Goal: Information Seeking & Learning: Learn about a topic

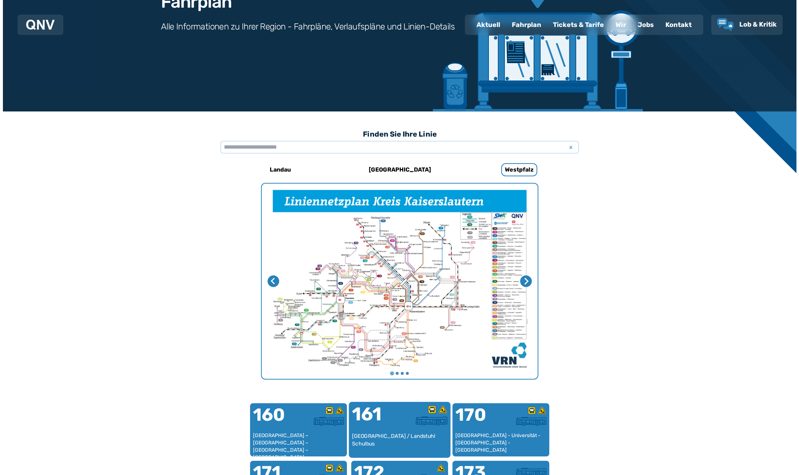
scroll to position [224, 0]
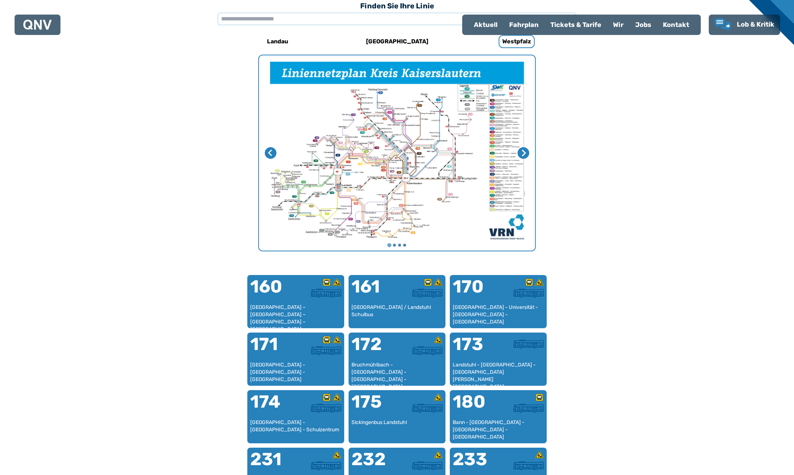
click at [383, 171] on img "1 von 4" at bounding box center [397, 152] width 276 height 195
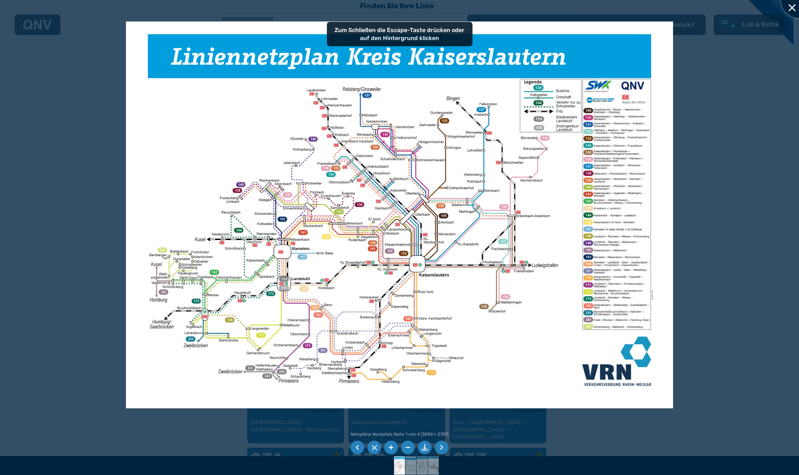
click at [787, 11] on div at bounding box center [799, 0] width 36 height 36
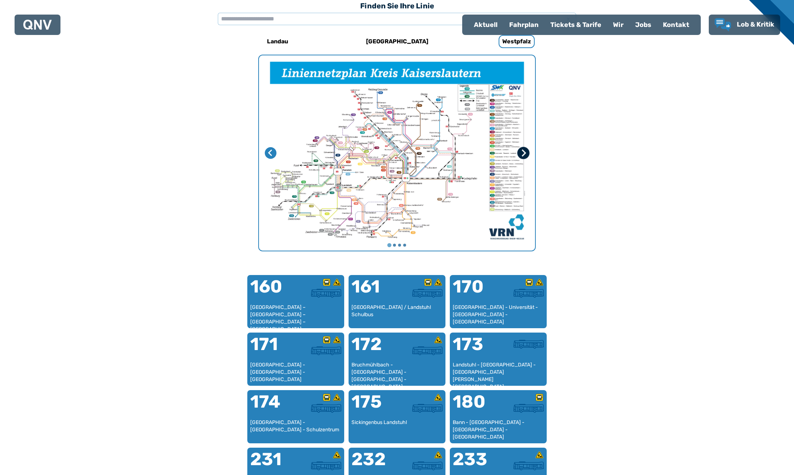
click at [524, 155] on icon "Nächste Seite" at bounding box center [522, 152] width 7 height 7
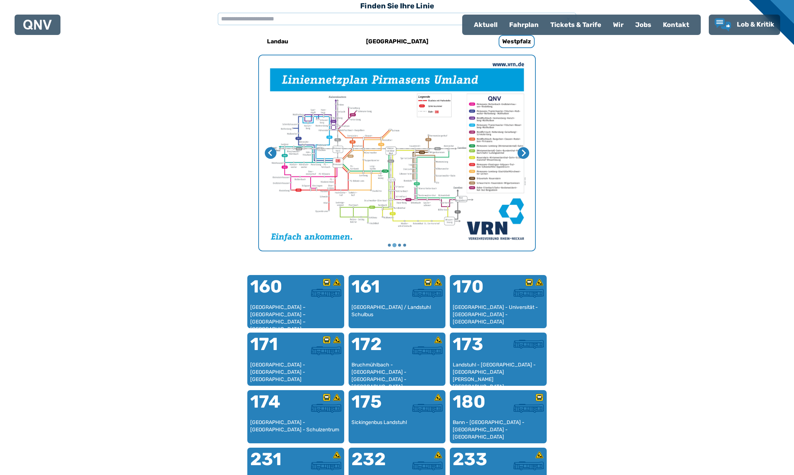
click at [344, 153] on img "2 von 4" at bounding box center [397, 152] width 276 height 195
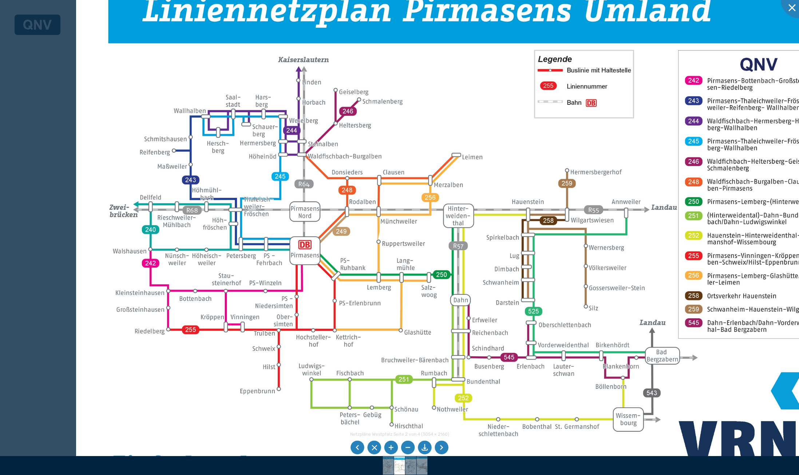
click at [247, 181] on img at bounding box center [476, 222] width 800 height 566
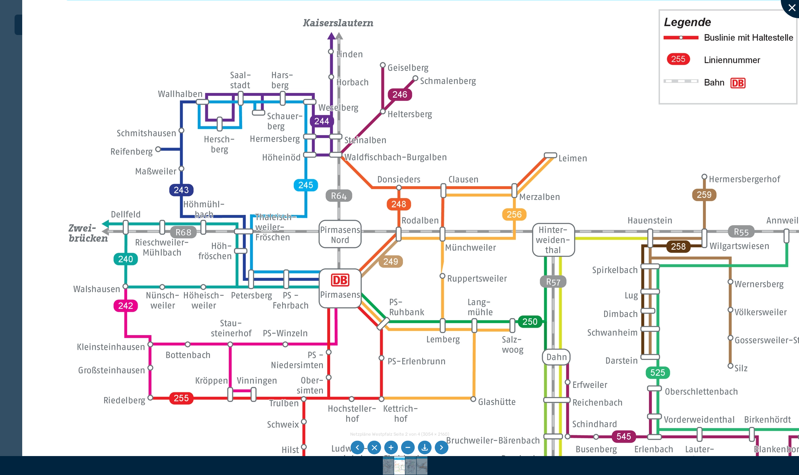
click at [793, 13] on div at bounding box center [799, 0] width 36 height 36
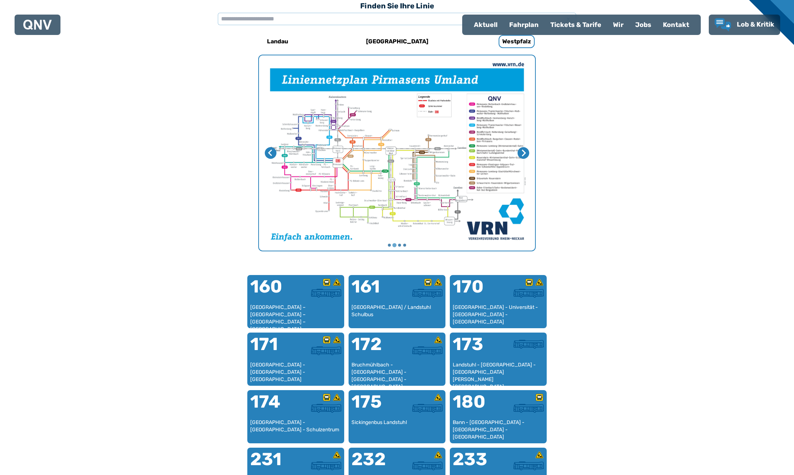
click at [254, 154] on div "Landau Südpfalz Westpfalz 160 Kaiserslautern – Linden – Queidersbach – Bann – L…" at bounding box center [397, 478] width 358 height 890
click at [270, 153] on icon "Vorherige Seite" at bounding box center [270, 152] width 7 height 7
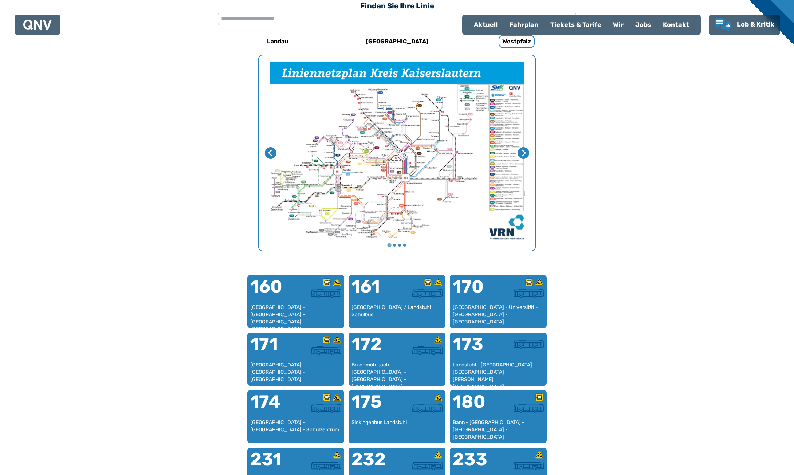
click at [398, 141] on img "1 von 4" at bounding box center [397, 152] width 276 height 195
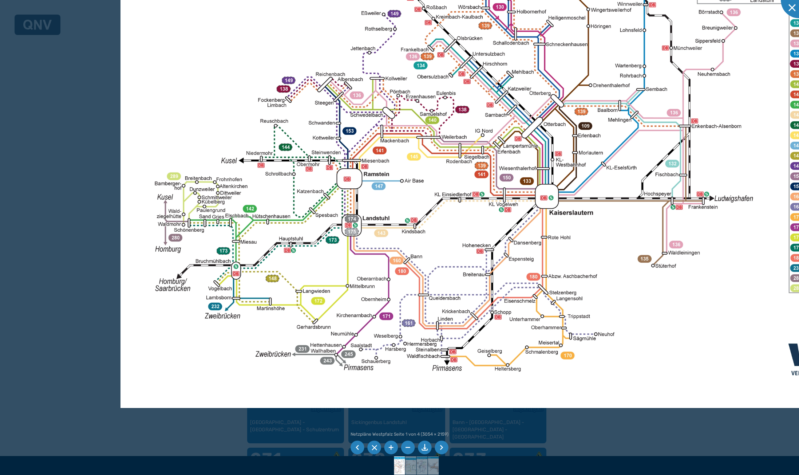
click at [288, 267] on img at bounding box center [520, 125] width 801 height 566
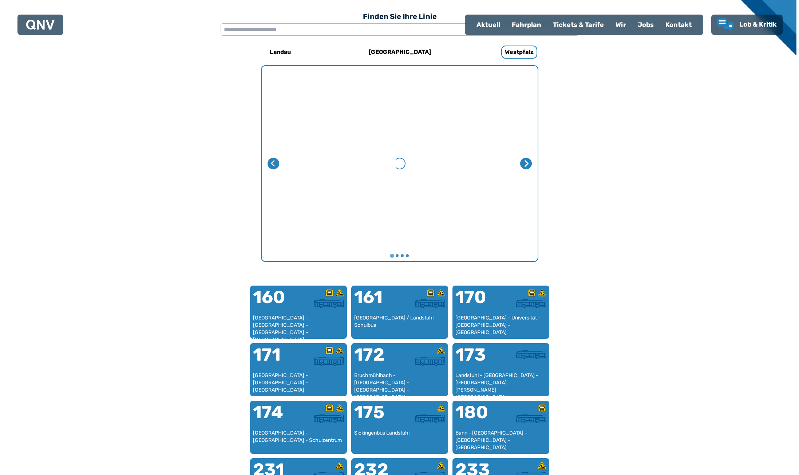
scroll to position [224, 0]
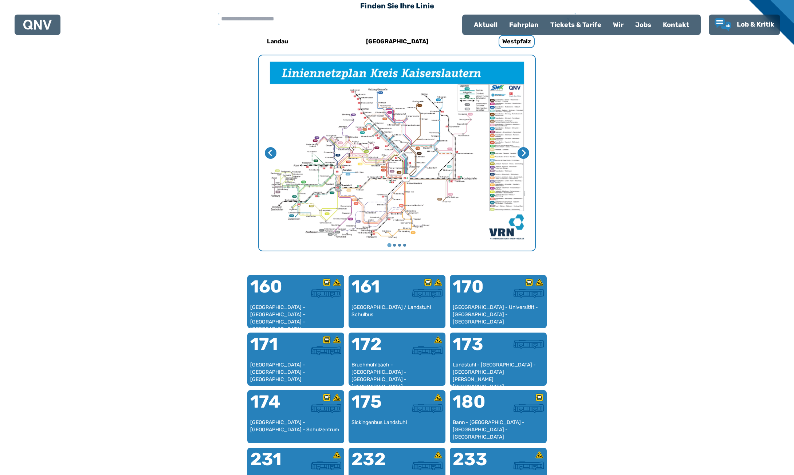
click at [516, 154] on img "1 von 4" at bounding box center [397, 152] width 276 height 195
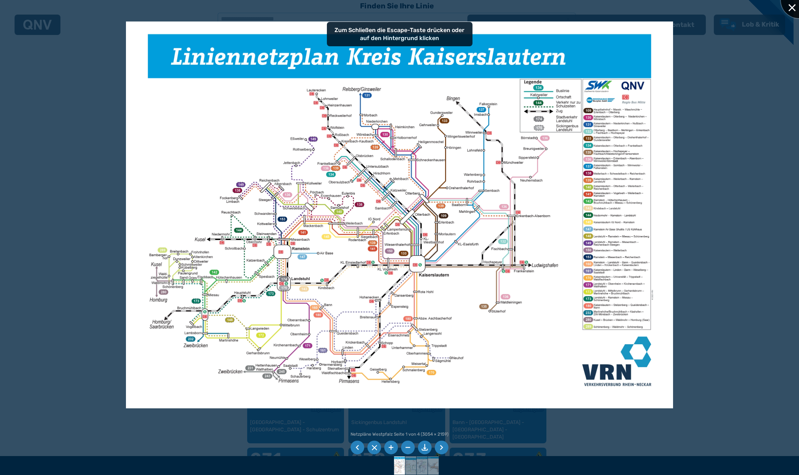
drag, startPoint x: 787, startPoint y: 7, endPoint x: 705, endPoint y: 36, distance: 86.5
click at [786, 8] on div at bounding box center [799, 0] width 36 height 36
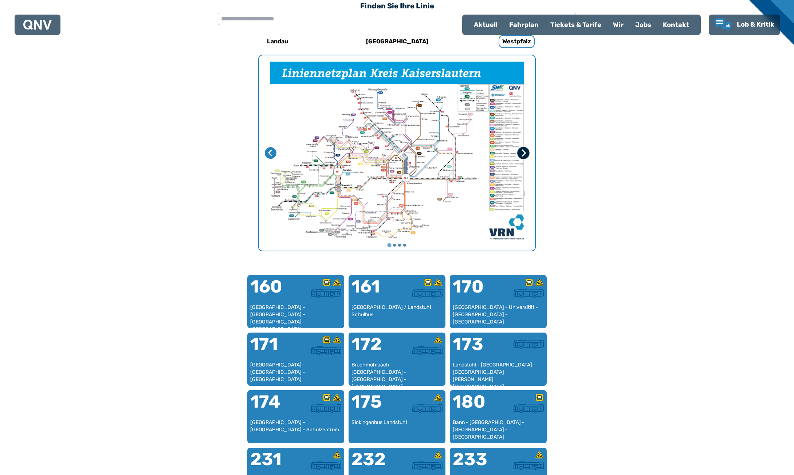
click at [524, 157] on button "Nächste Seite" at bounding box center [523, 153] width 12 height 12
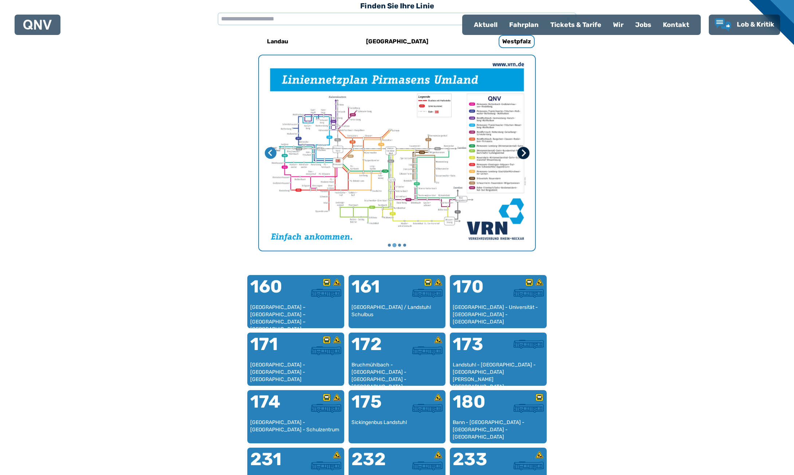
click at [524, 157] on button "Nächste Seite" at bounding box center [523, 153] width 12 height 12
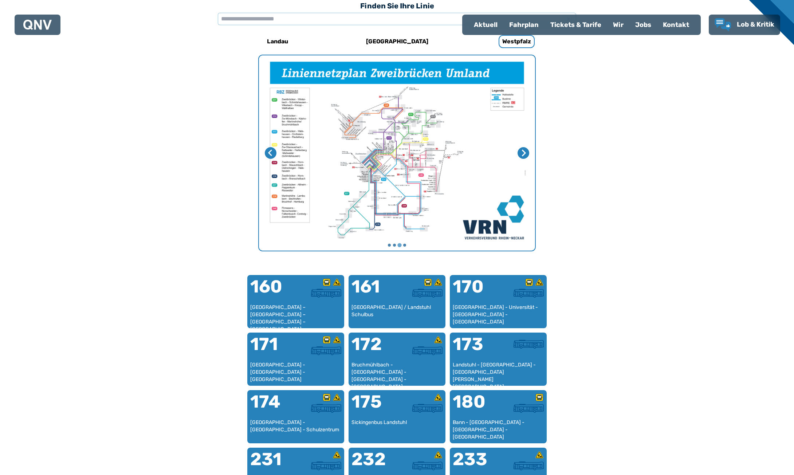
click at [406, 154] on img "3 von 4" at bounding box center [397, 152] width 276 height 195
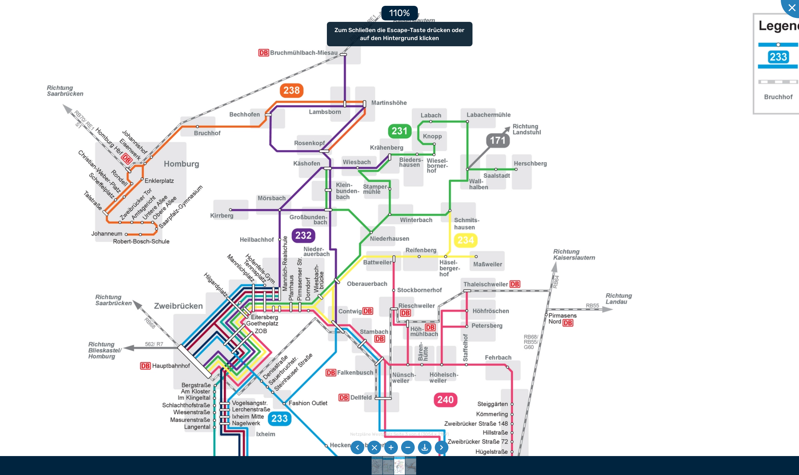
click at [438, 232] on img at bounding box center [338, 302] width 1223 height 865
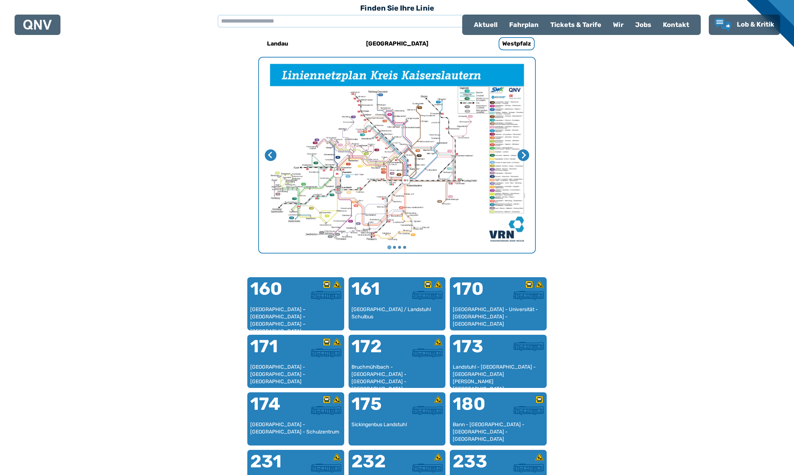
scroll to position [224, 0]
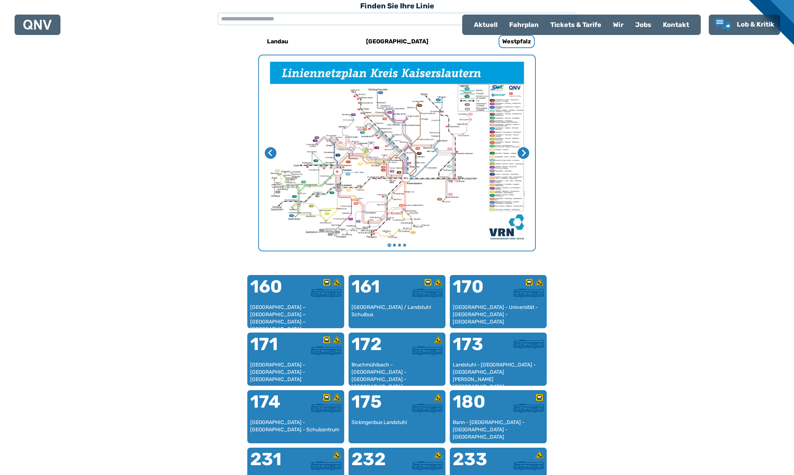
click at [376, 167] on img "1 von 4" at bounding box center [397, 152] width 276 height 195
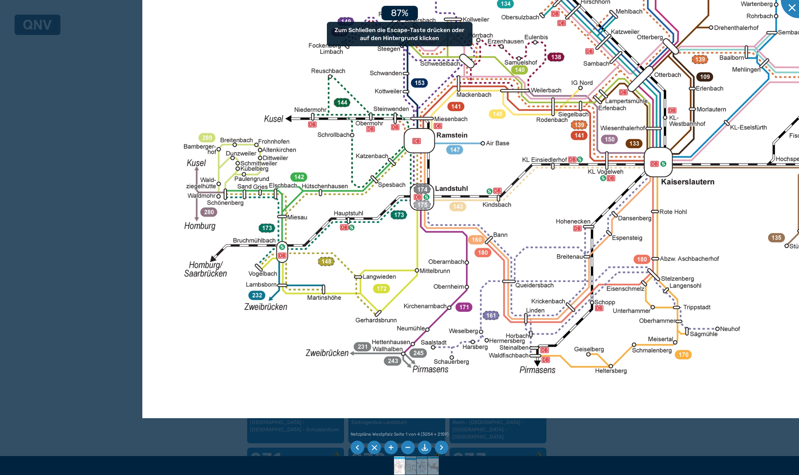
click at [316, 220] on img at bounding box center [626, 75] width 969 height 685
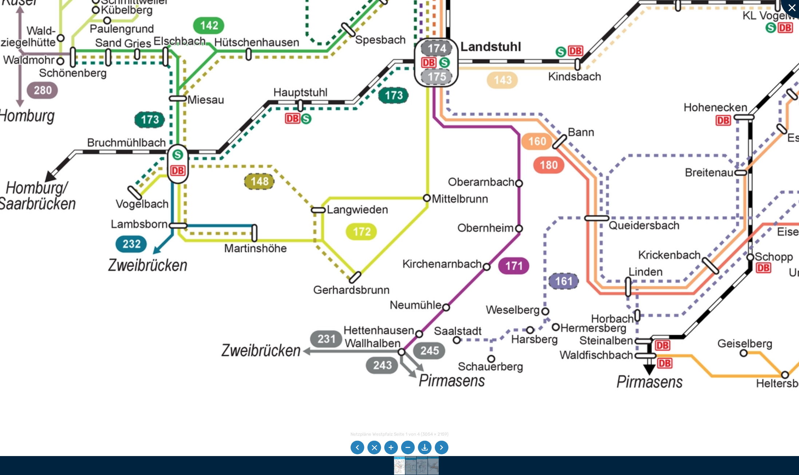
click at [793, 13] on div at bounding box center [799, 0] width 36 height 36
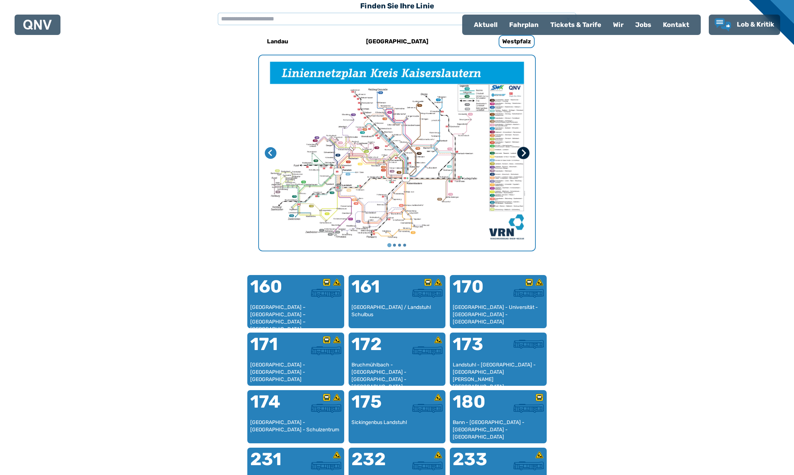
click at [521, 154] on icon "Nächste Seite" at bounding box center [522, 152] width 7 height 7
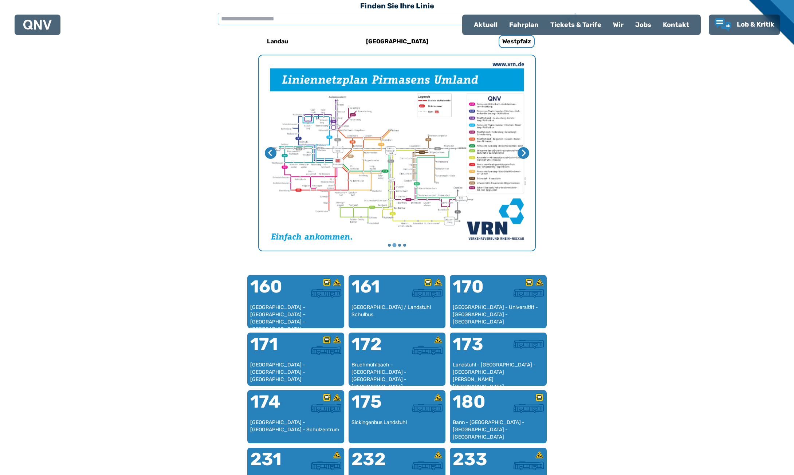
click at [403, 155] on img "2 von 4" at bounding box center [397, 152] width 276 height 195
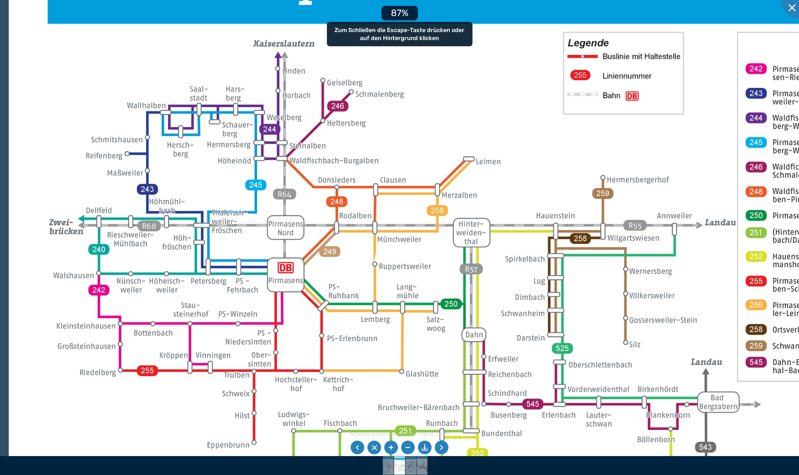
click at [235, 209] on img at bounding box center [493, 240] width 968 height 685
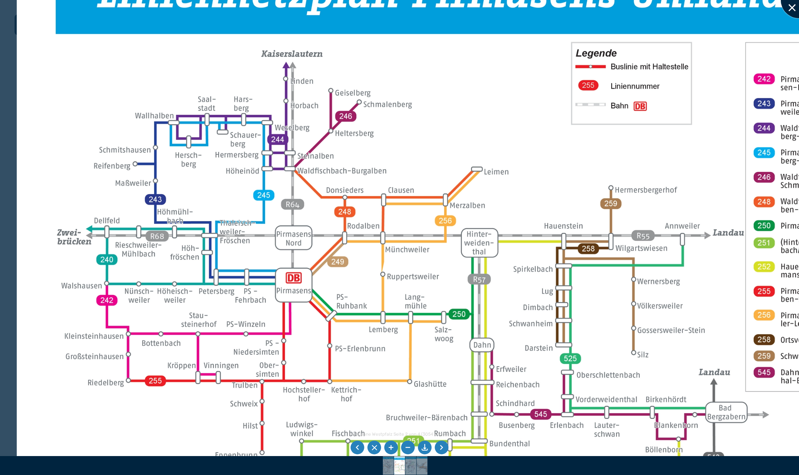
drag, startPoint x: 790, startPoint y: 7, endPoint x: 785, endPoint y: 1, distance: 7.8
click at [790, 7] on div at bounding box center [799, 0] width 36 height 36
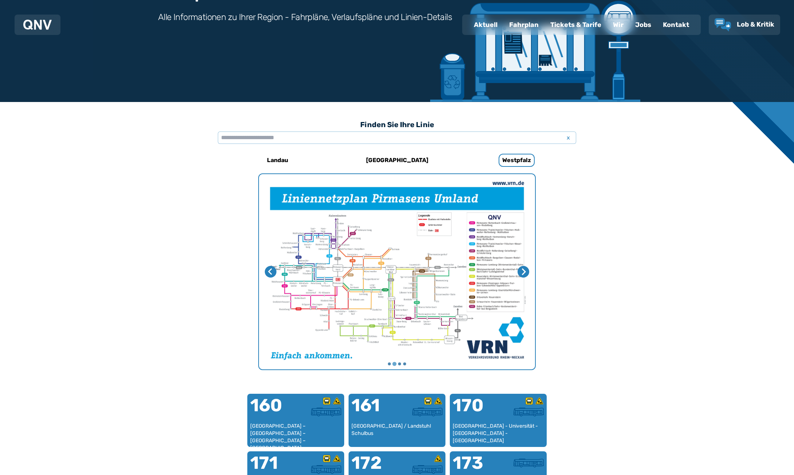
scroll to position [0, 0]
